Goal: Task Accomplishment & Management: Manage account settings

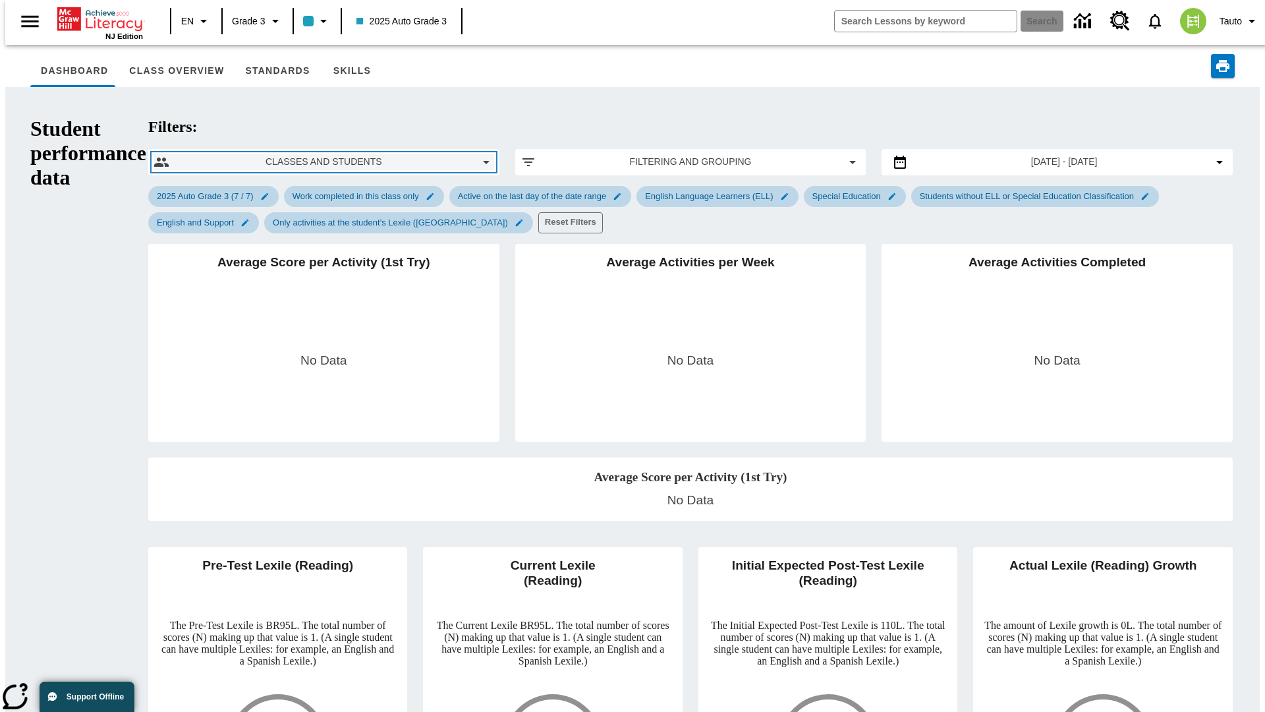
click at [223, 155] on span "Classes and Students" at bounding box center [324, 162] width 288 height 14
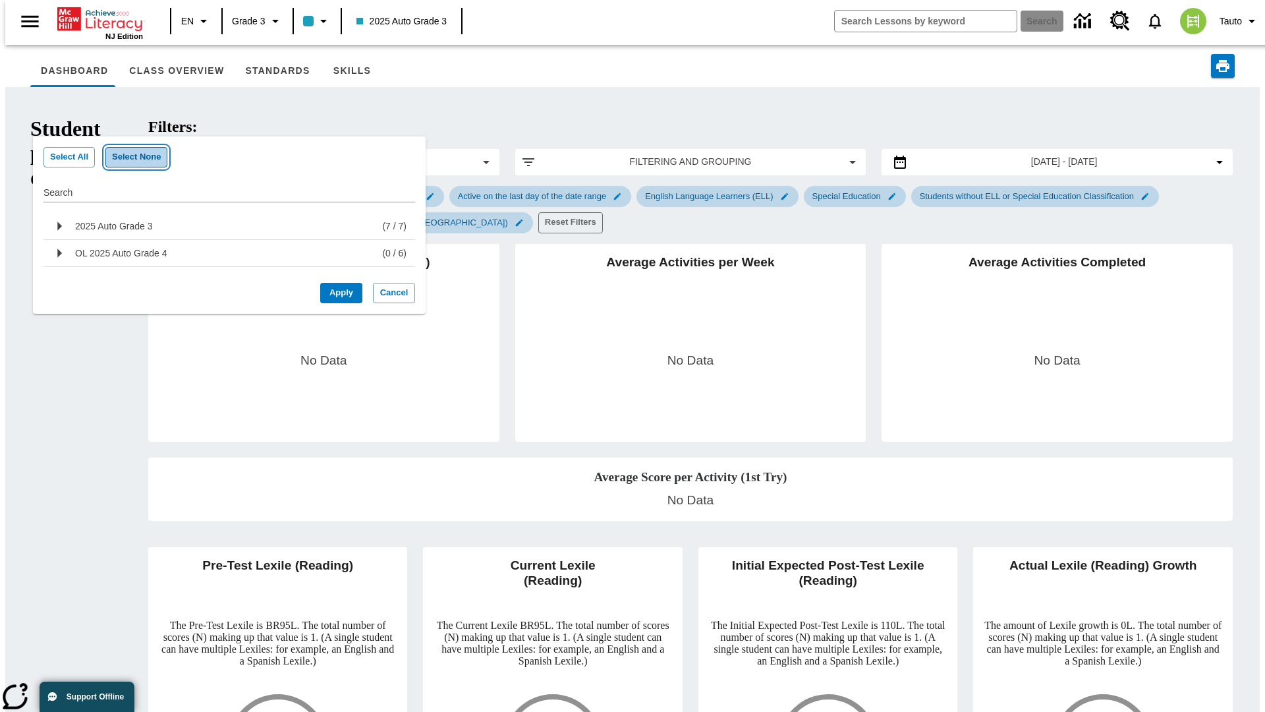
click at [129, 157] on button "Select None" at bounding box center [136, 157] width 62 height 20
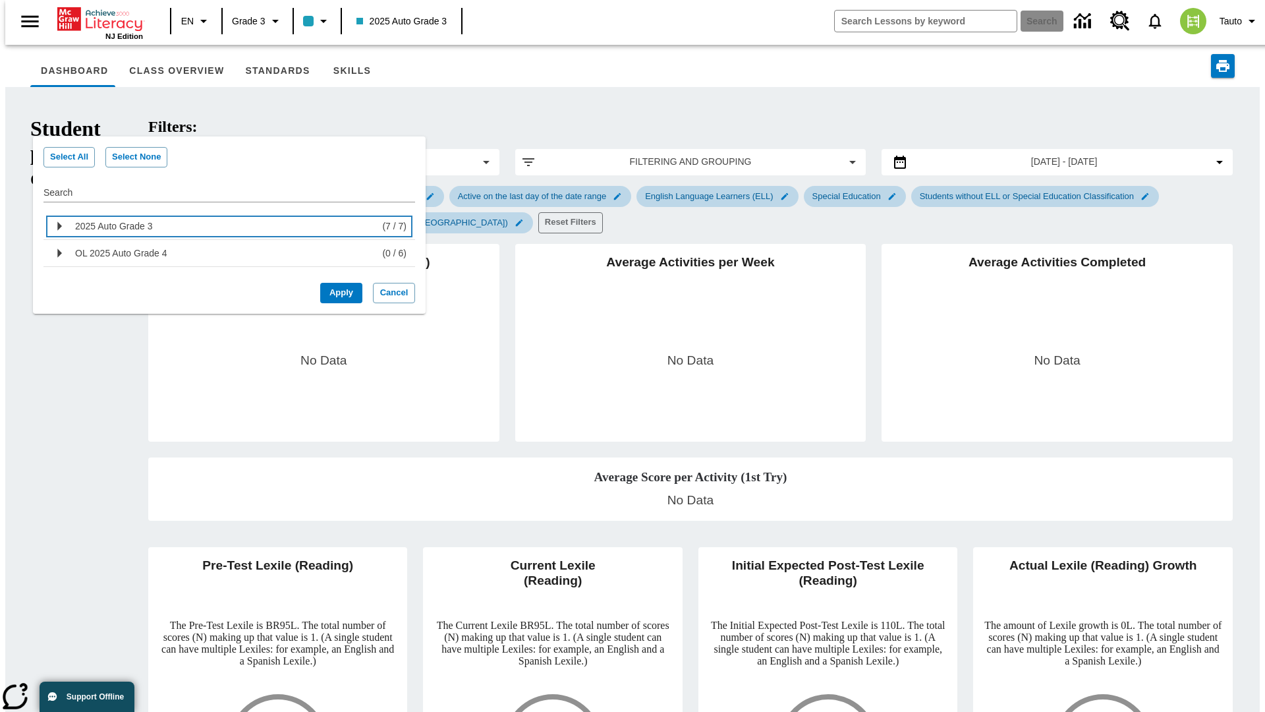
click at [224, 226] on div "2025 Auto Grade 3" at bounding box center [226, 226] width 302 height 21
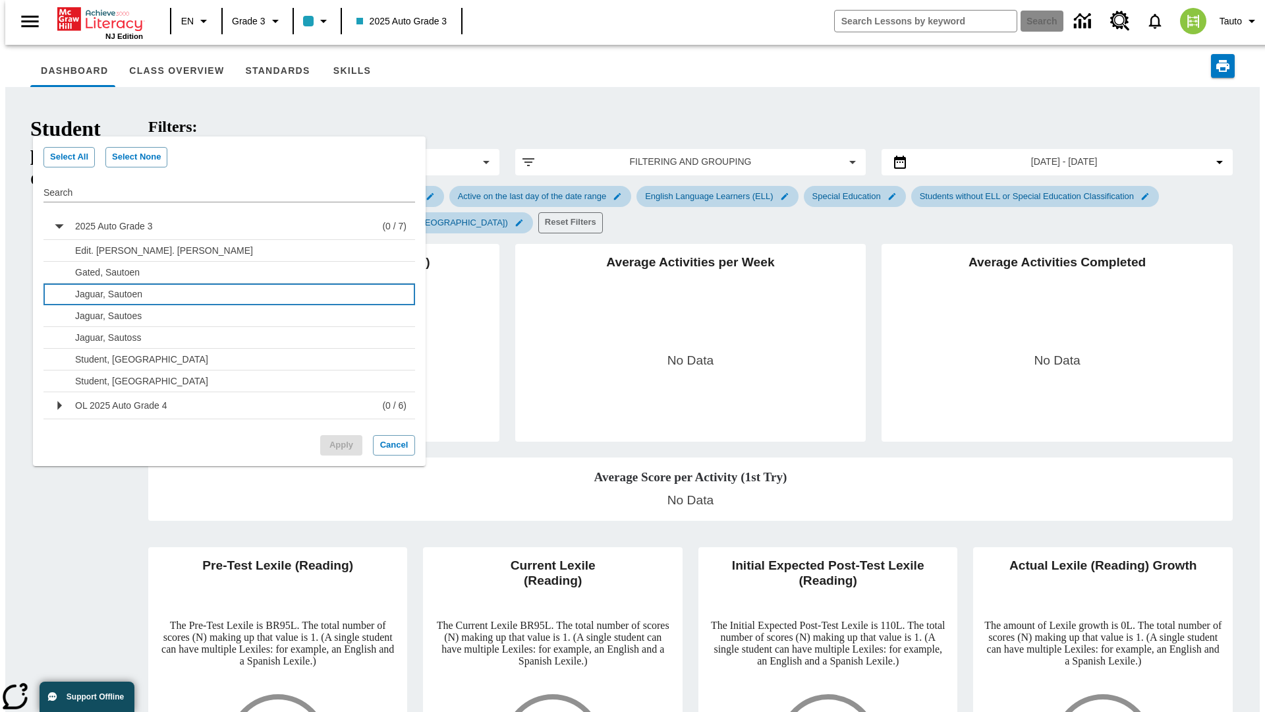
click at [235, 293] on p "Jaguar, Sautoen" at bounding box center [237, 293] width 324 height 13
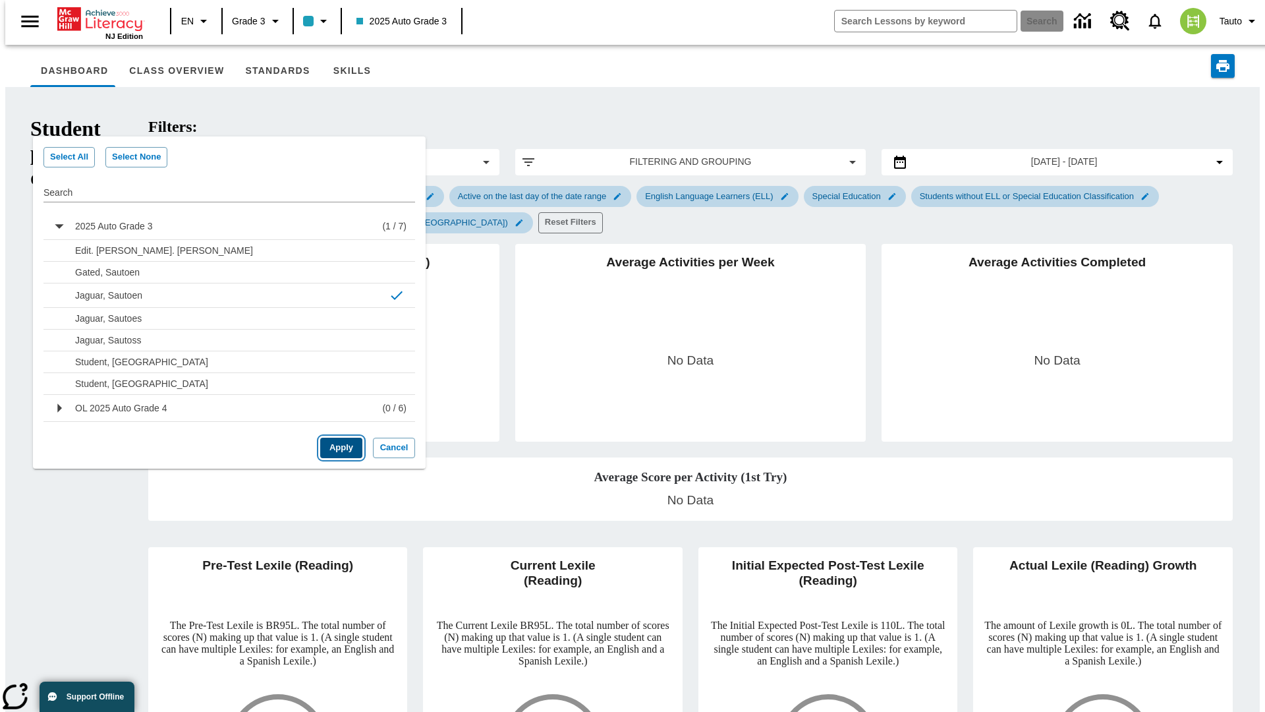
click at [336, 446] on button "Apply" at bounding box center [341, 448] width 42 height 20
